Goal: Task Accomplishment & Management: Manage account settings

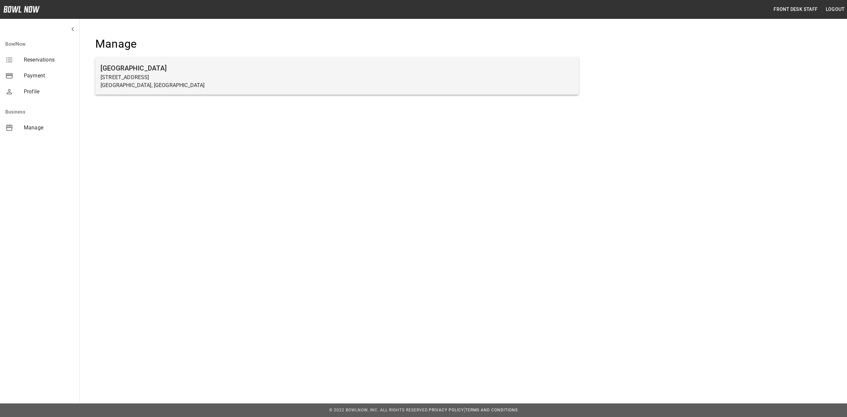
click at [167, 72] on h6 "[GEOGRAPHIC_DATA]" at bounding box center [337, 68] width 473 height 11
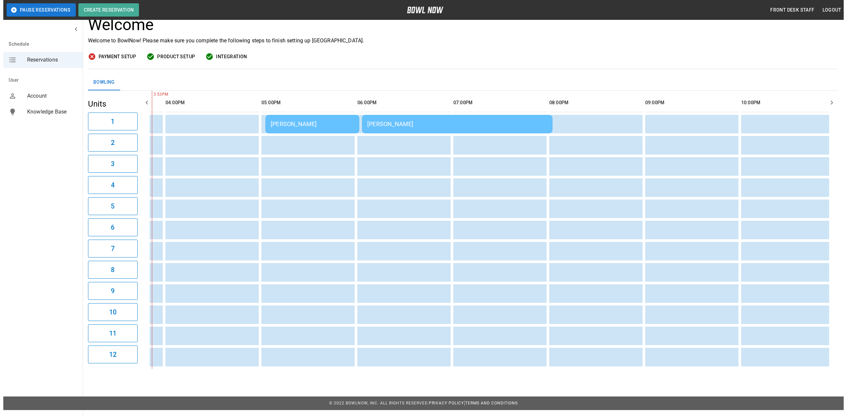
scroll to position [0, 562]
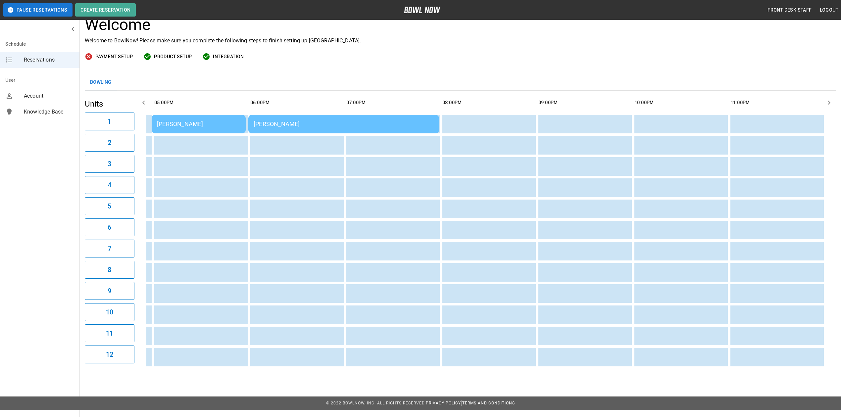
click at [195, 129] on td "[PERSON_NAME]" at bounding box center [199, 124] width 94 height 19
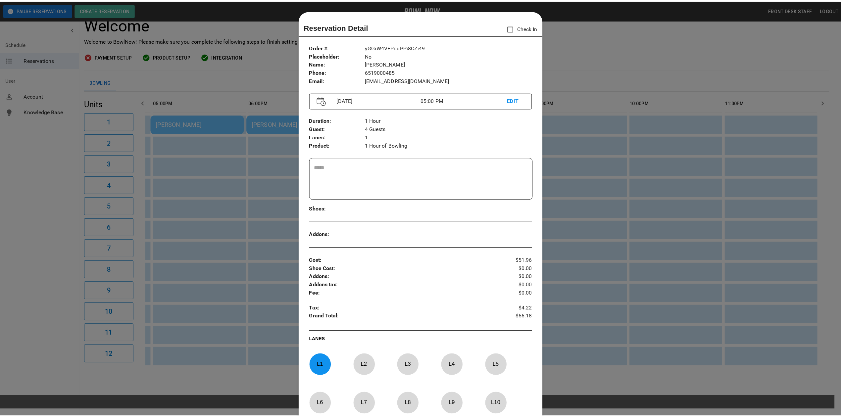
scroll to position [11, 0]
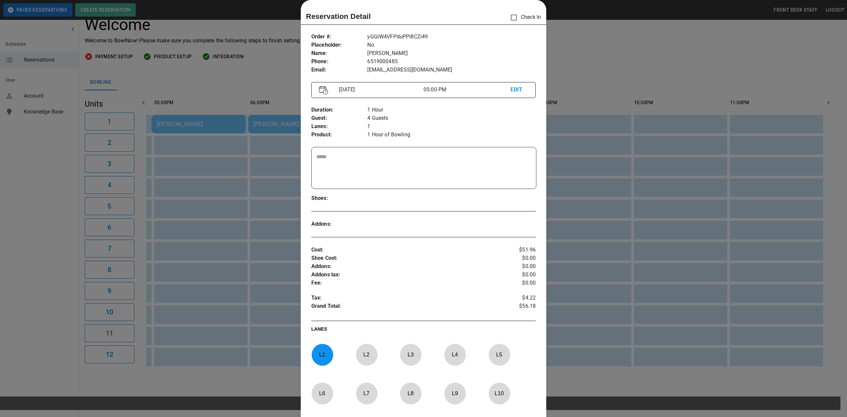
drag, startPoint x: 676, startPoint y: 69, endPoint x: 541, endPoint y: 97, distance: 137.5
click at [652, 76] on div at bounding box center [423, 208] width 847 height 417
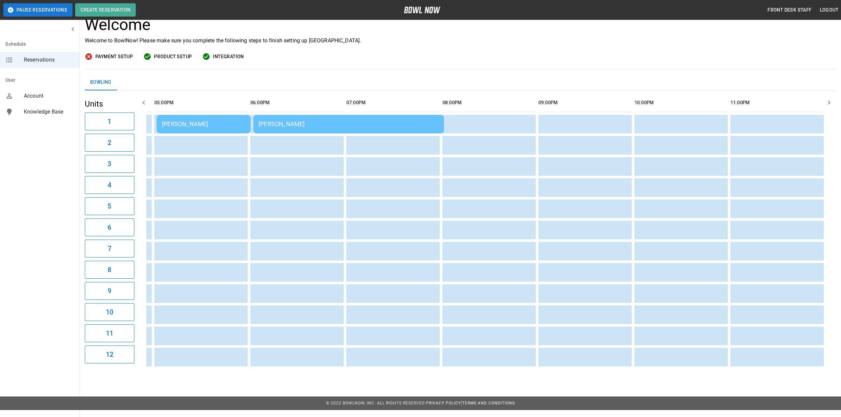
click at [330, 130] on td "[PERSON_NAME]" at bounding box center [348, 124] width 191 height 19
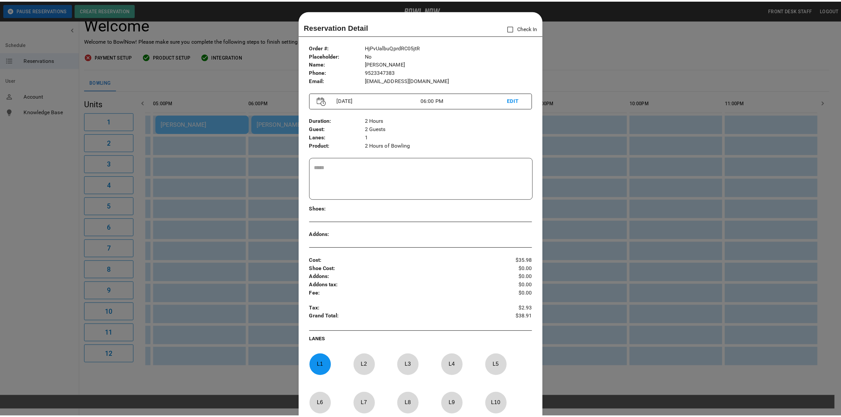
scroll to position [11, 0]
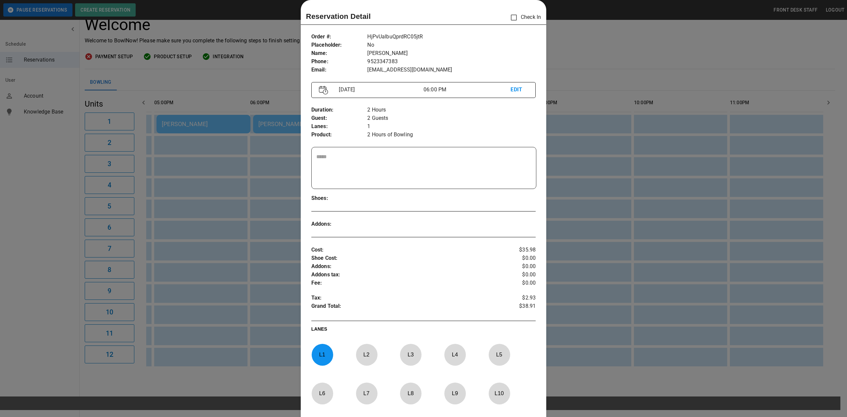
drag, startPoint x: 616, startPoint y: 56, endPoint x: 609, endPoint y: 58, distance: 6.8
click at [616, 56] on div at bounding box center [423, 208] width 847 height 417
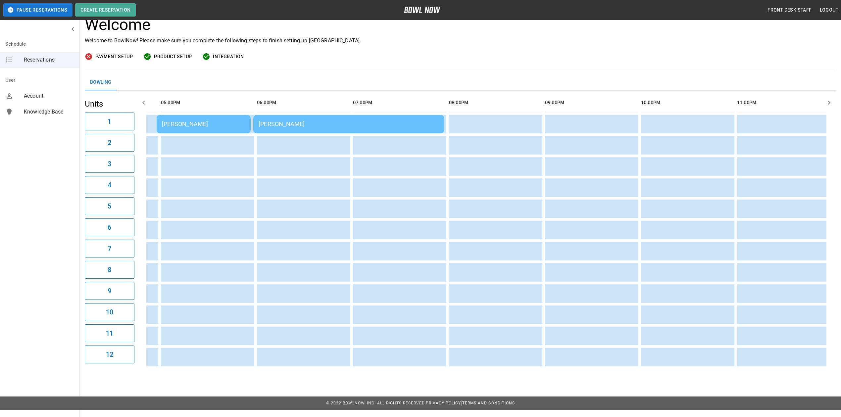
click at [310, 123] on div "[PERSON_NAME]" at bounding box center [348, 123] width 180 height 7
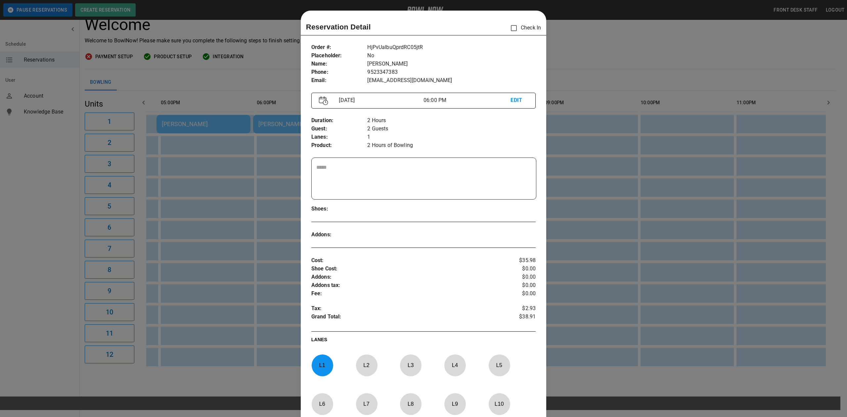
scroll to position [11, 0]
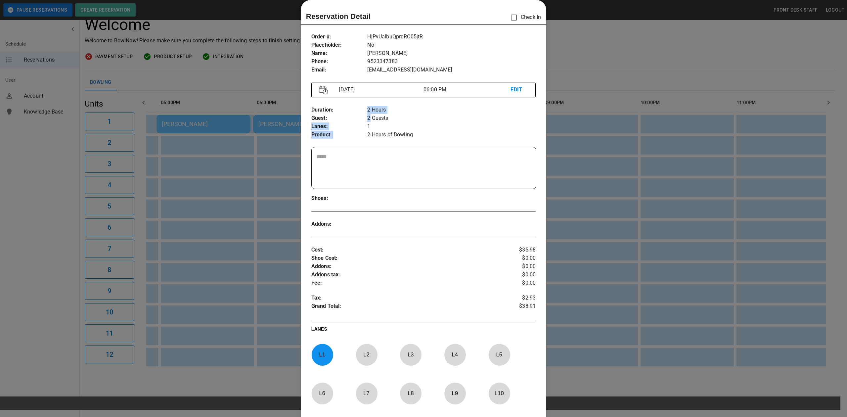
click at [364, 120] on div "Duration : Guest : Lanes : Product : 2 Hours 2 Guests 1 2 Hours of Bowling" at bounding box center [423, 123] width 224 height 44
click at [595, 35] on div at bounding box center [423, 208] width 847 height 417
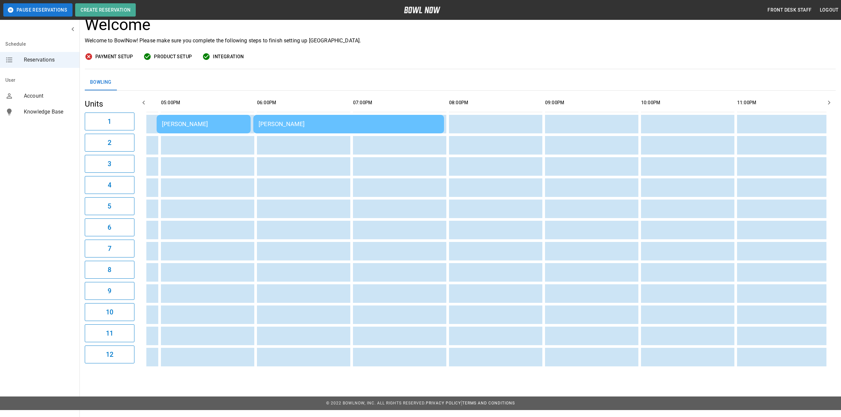
click at [194, 126] on div "[PERSON_NAME]" at bounding box center [203, 123] width 83 height 7
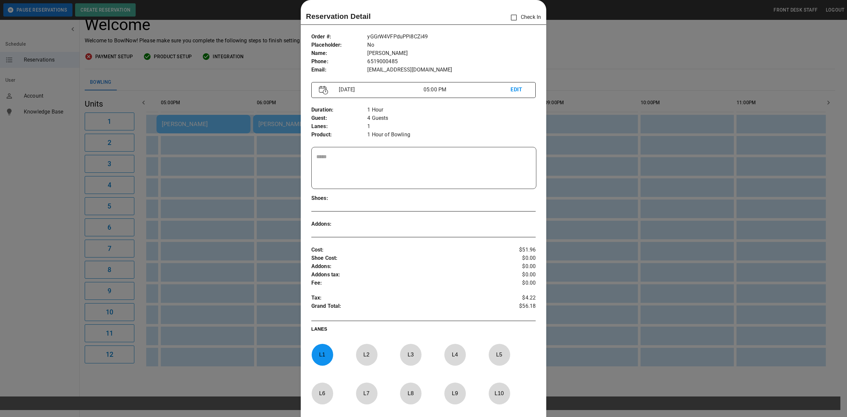
click at [591, 48] on div at bounding box center [423, 208] width 847 height 417
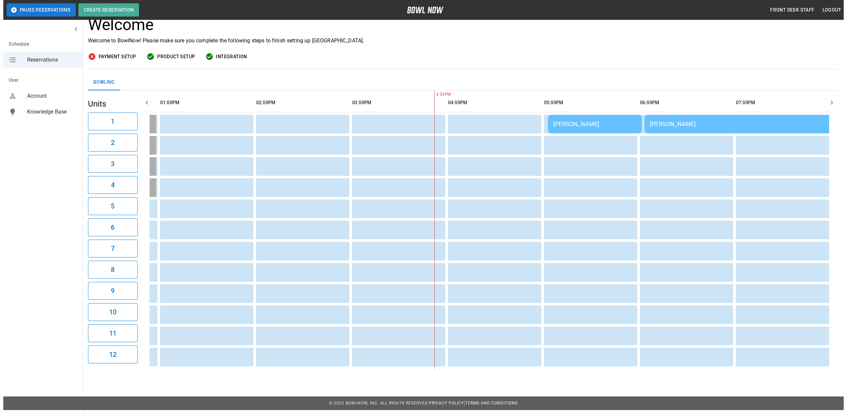
scroll to position [0, 240]
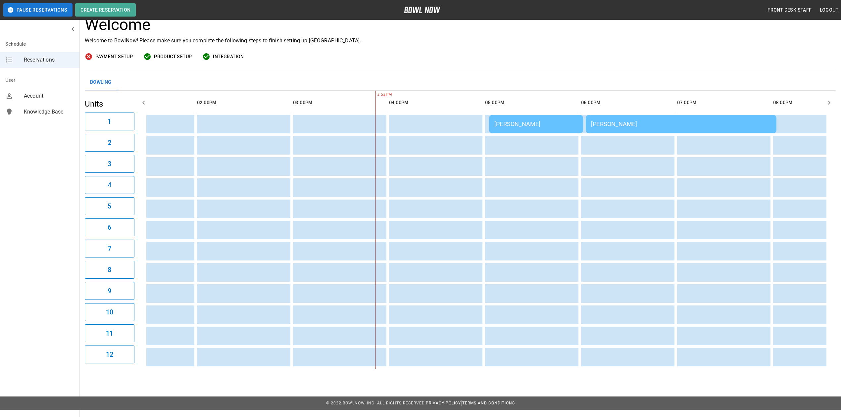
click at [542, 115] on td "[PERSON_NAME]" at bounding box center [536, 124] width 94 height 19
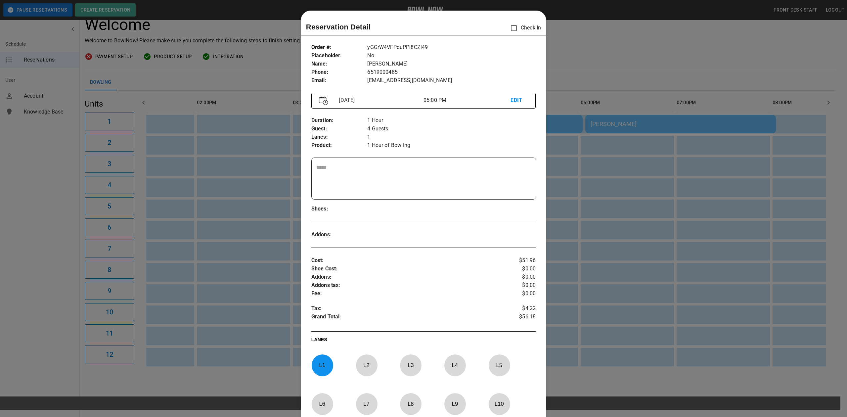
scroll to position [11, 0]
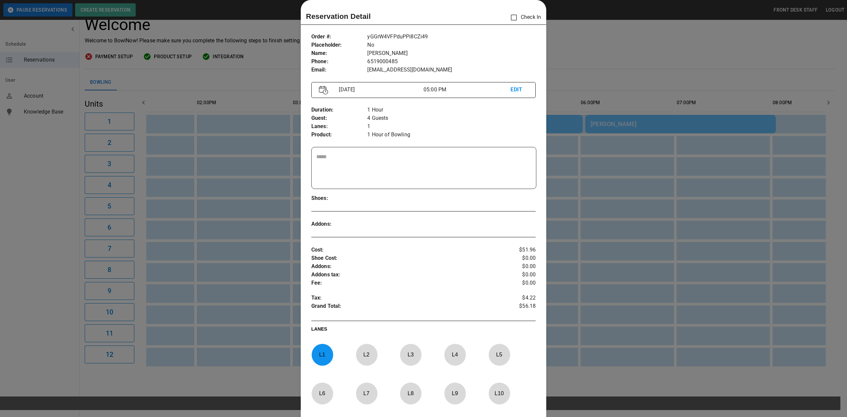
click at [638, 122] on div at bounding box center [423, 208] width 847 height 417
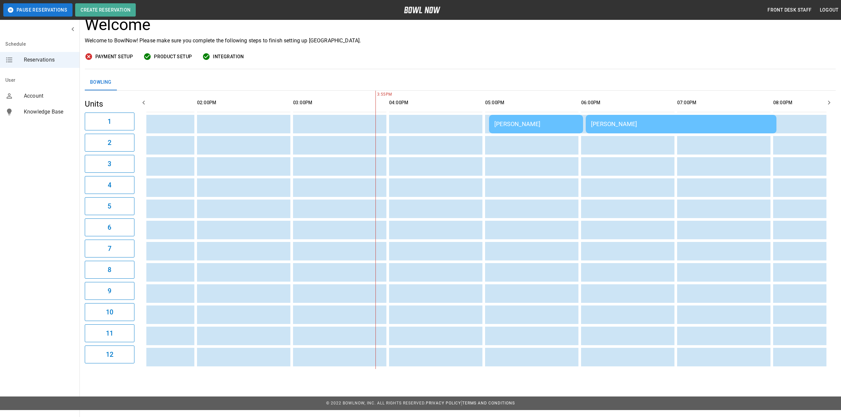
click at [656, 129] on td "[PERSON_NAME]" at bounding box center [681, 124] width 191 height 19
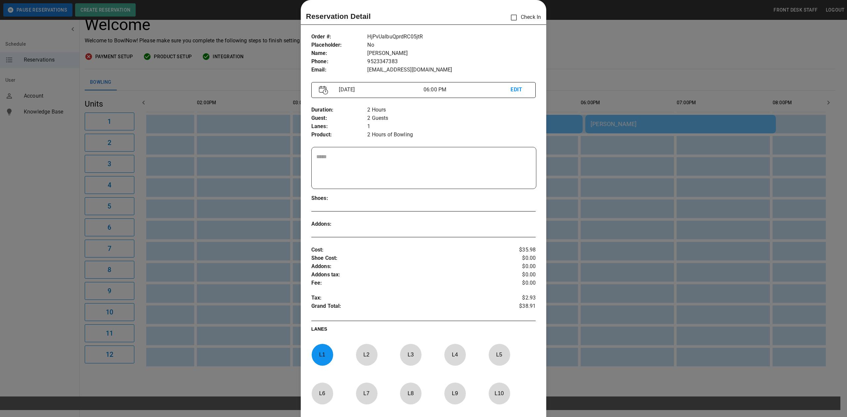
click at [668, 71] on div at bounding box center [423, 208] width 847 height 417
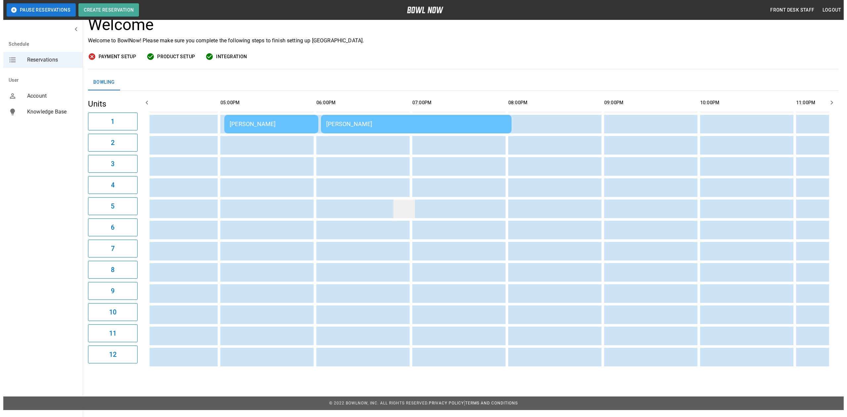
scroll to position [0, 240]
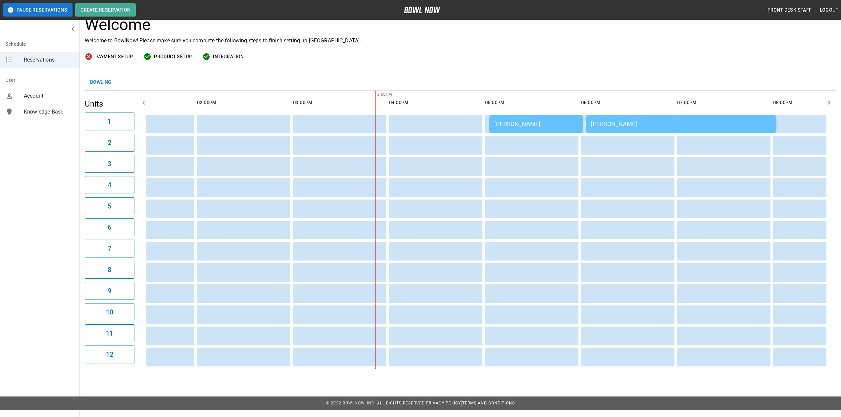
drag, startPoint x: 628, startPoint y: 8, endPoint x: 632, endPoint y: 8, distance: 3.6
click at [628, 8] on div "Front Desk Staff Logout" at bounding box center [673, 10] width 335 height 12
click at [642, 40] on div "Welcome Welcome to BowlNow! Please make sure you complete the following steps t…" at bounding box center [460, 43] width 751 height 54
click at [528, 127] on div "[PERSON_NAME]" at bounding box center [535, 123] width 83 height 7
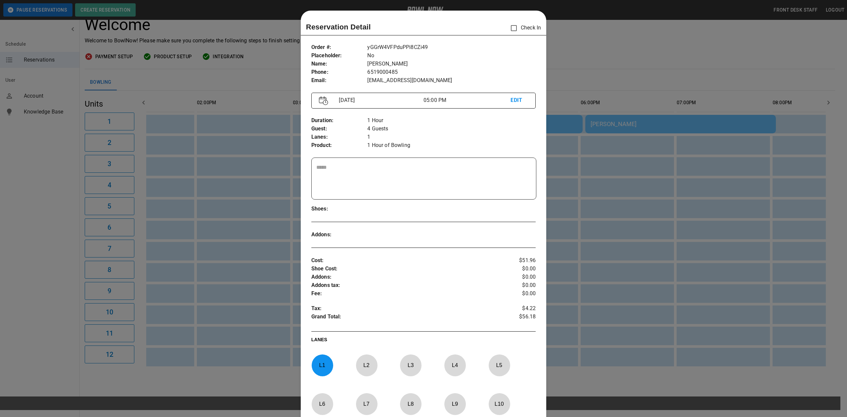
scroll to position [11, 0]
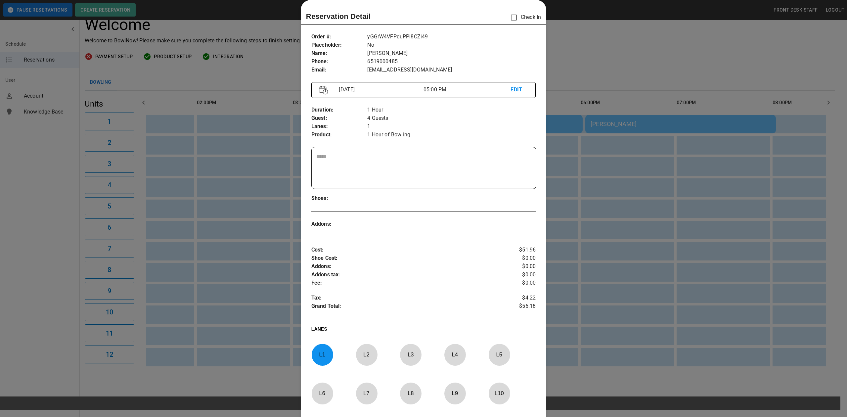
click at [624, 49] on div at bounding box center [423, 208] width 847 height 417
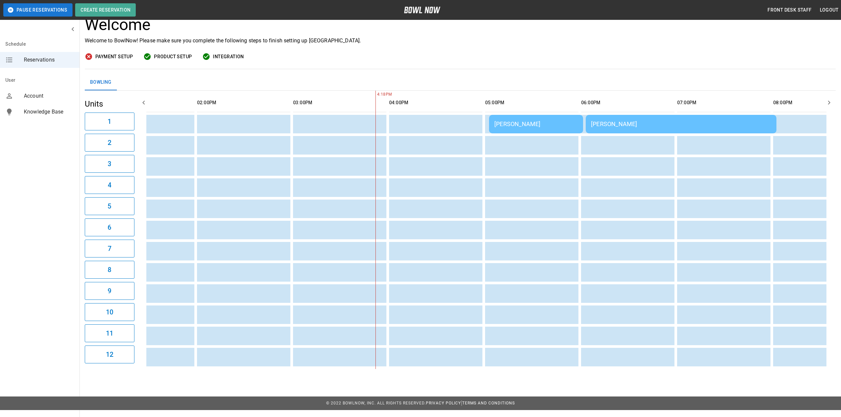
click at [599, 126] on div "[PERSON_NAME]" at bounding box center [681, 123] width 180 height 7
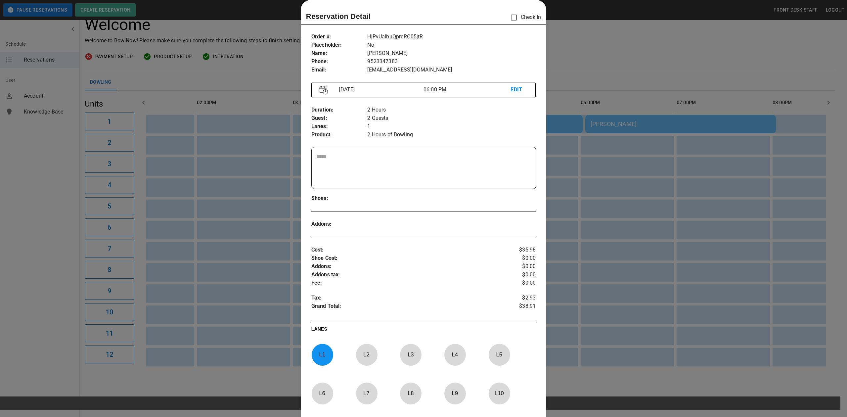
click at [367, 358] on p "L 2" at bounding box center [367, 355] width 22 height 16
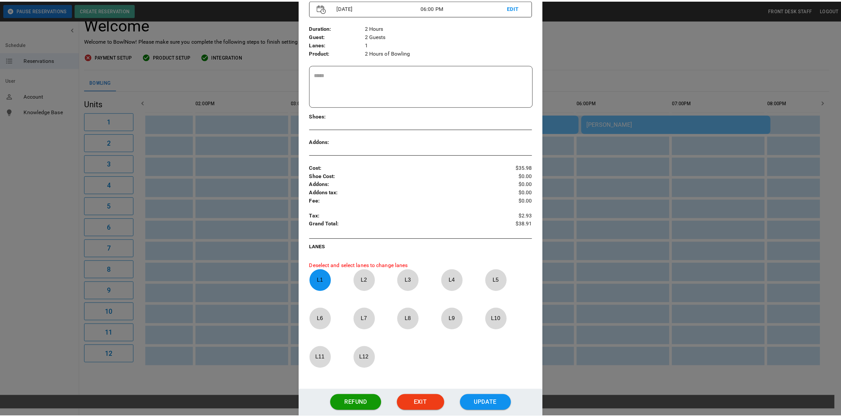
scroll to position [99, 0]
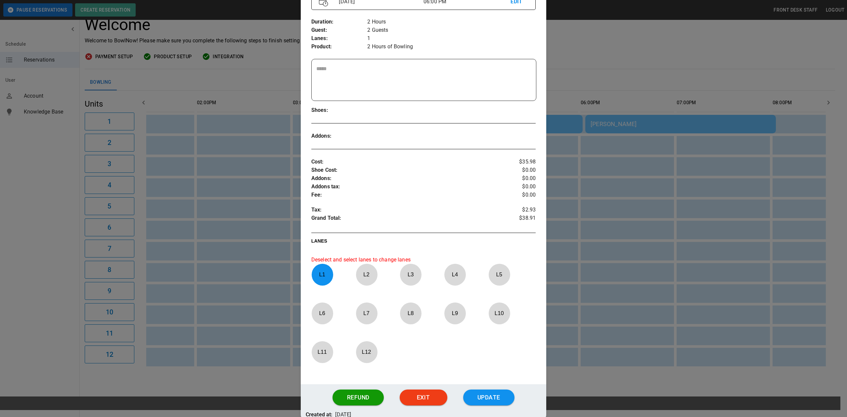
click at [323, 279] on p "L 1" at bounding box center [322, 275] width 22 height 16
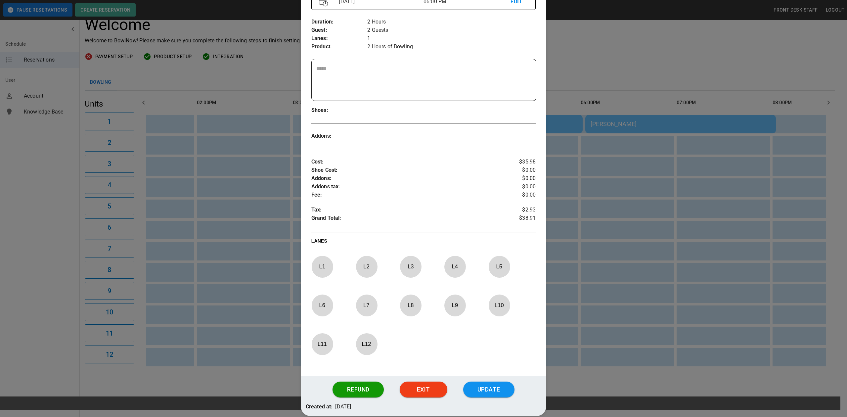
drag, startPoint x: 350, startPoint y: 274, endPoint x: 355, endPoint y: 273, distance: 5.1
click at [350, 274] on div "L 1 L 2 L 3 L 4 L 5 L 6 L 7 L 8 L 9 L 10 L 11 L 12" at bounding box center [423, 311] width 224 height 111
click at [357, 272] on p "L 2" at bounding box center [367, 267] width 22 height 16
click at [486, 396] on button "Update" at bounding box center [488, 390] width 51 height 16
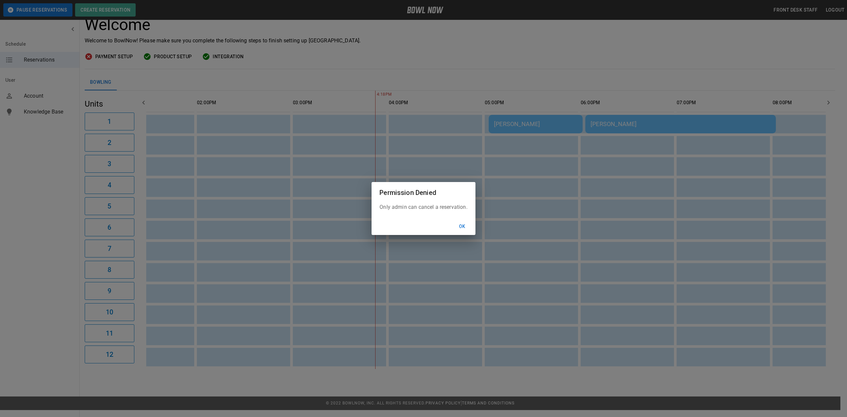
click at [465, 224] on button "Ok" at bounding box center [462, 226] width 21 height 12
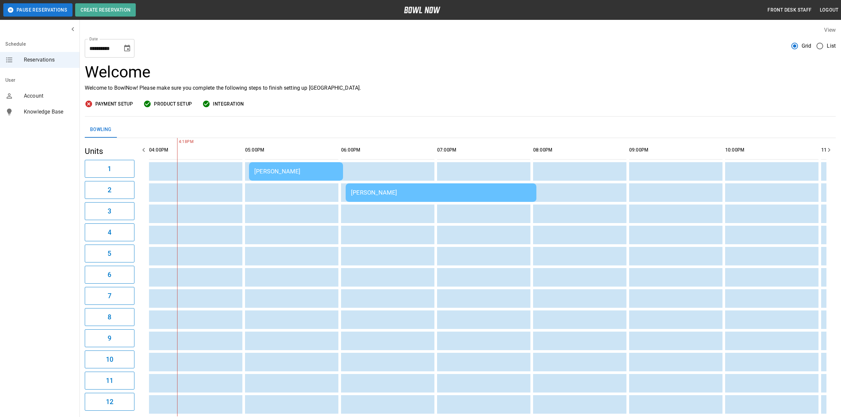
scroll to position [0, 0]
